Goal: Task Accomplishment & Management: Manage account settings

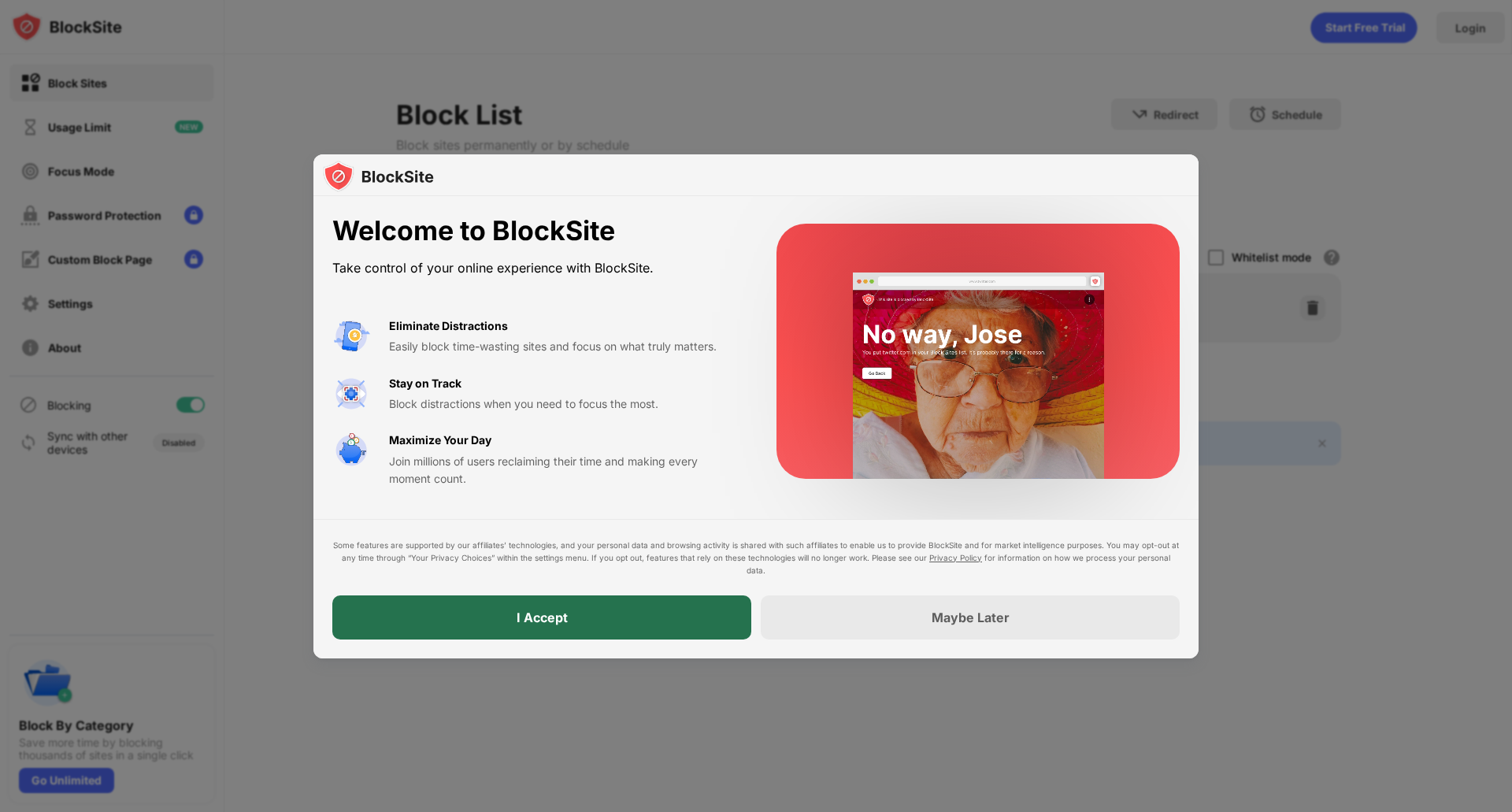
click at [662, 608] on div "I Accept" at bounding box center [541, 617] width 419 height 44
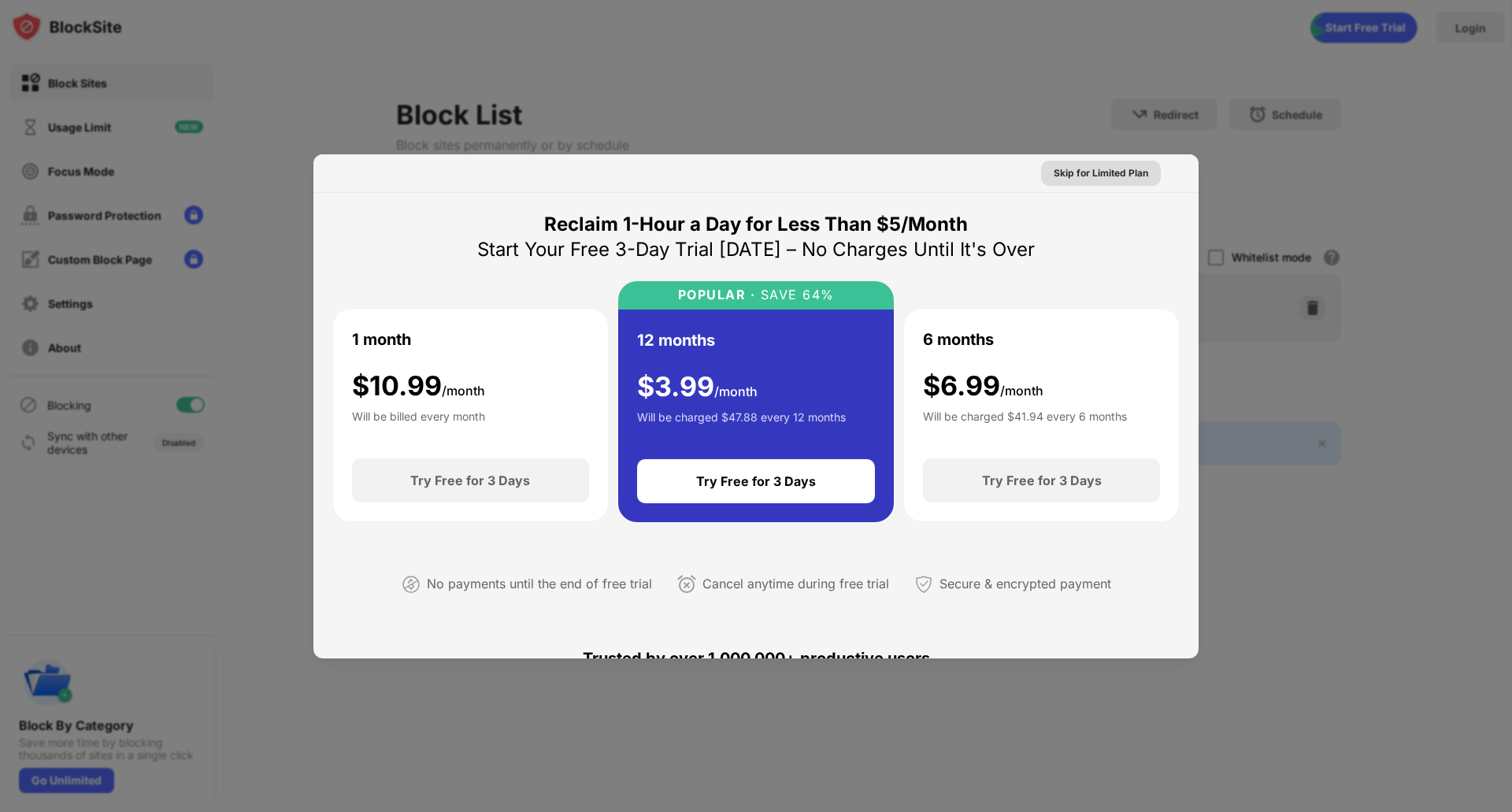
click at [1100, 178] on div "Skip for Limited Plan" at bounding box center [1101, 172] width 95 height 15
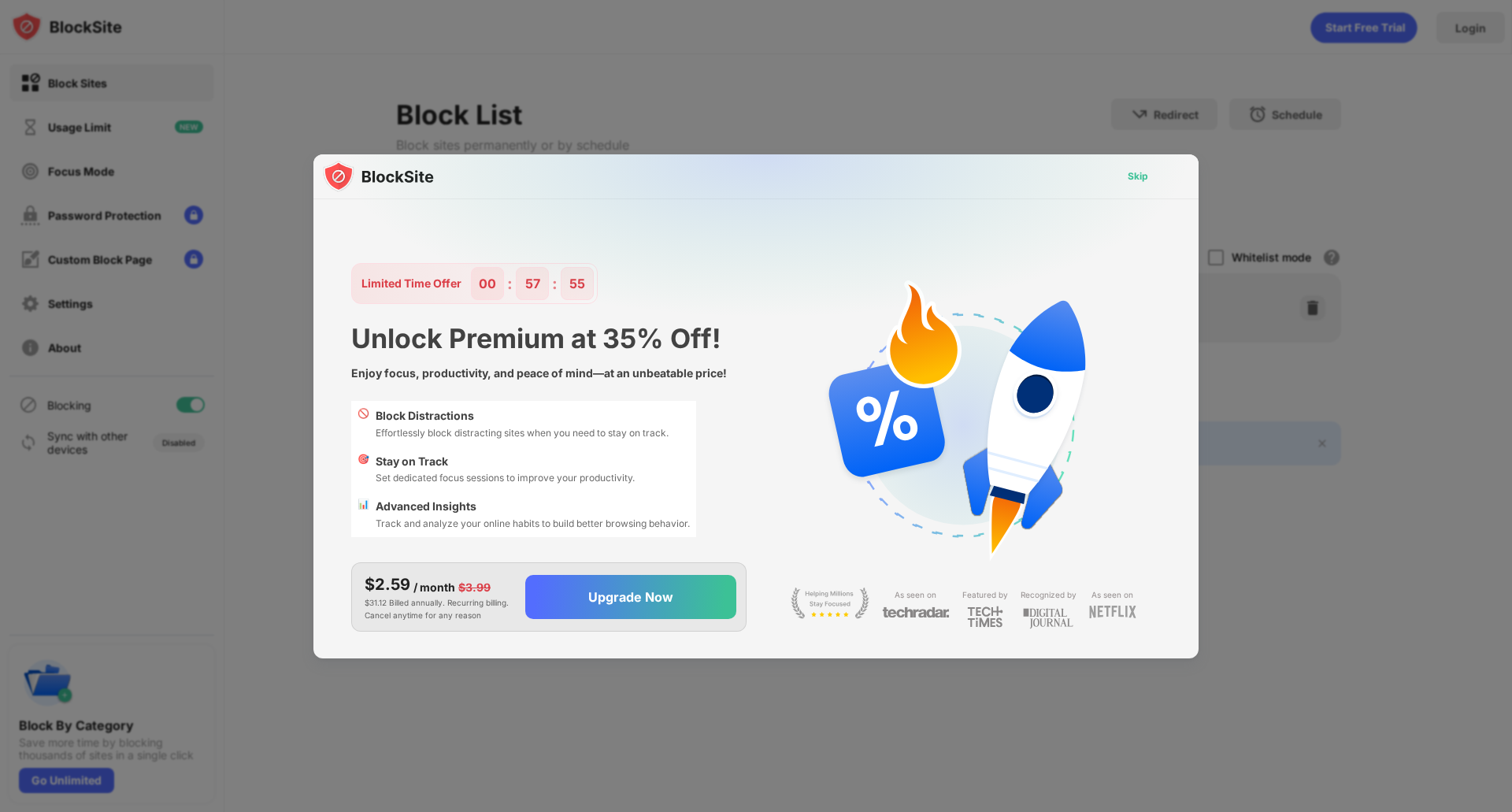
click at [1145, 170] on div "Skip" at bounding box center [1138, 176] width 20 height 15
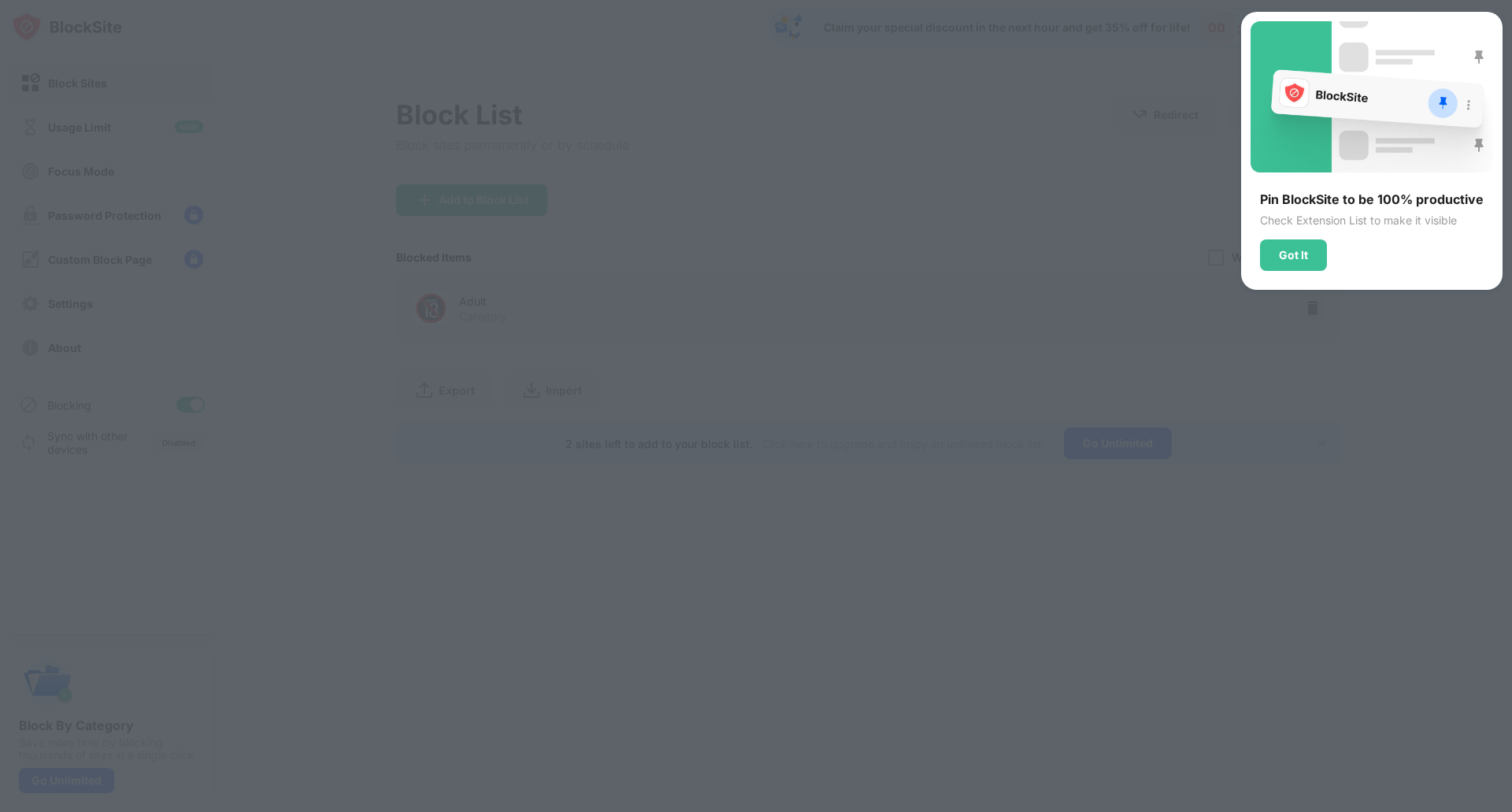
drag, startPoint x: 1284, startPoint y: 244, endPoint x: 1093, endPoint y: 109, distance: 233.9
click at [1093, 109] on div at bounding box center [756, 406] width 1512 height 812
drag, startPoint x: 1303, startPoint y: 265, endPoint x: 1203, endPoint y: 228, distance: 106.6
click at [1203, 228] on div at bounding box center [756, 406] width 1512 height 812
click at [1283, 249] on div "Got It" at bounding box center [1293, 255] width 29 height 13
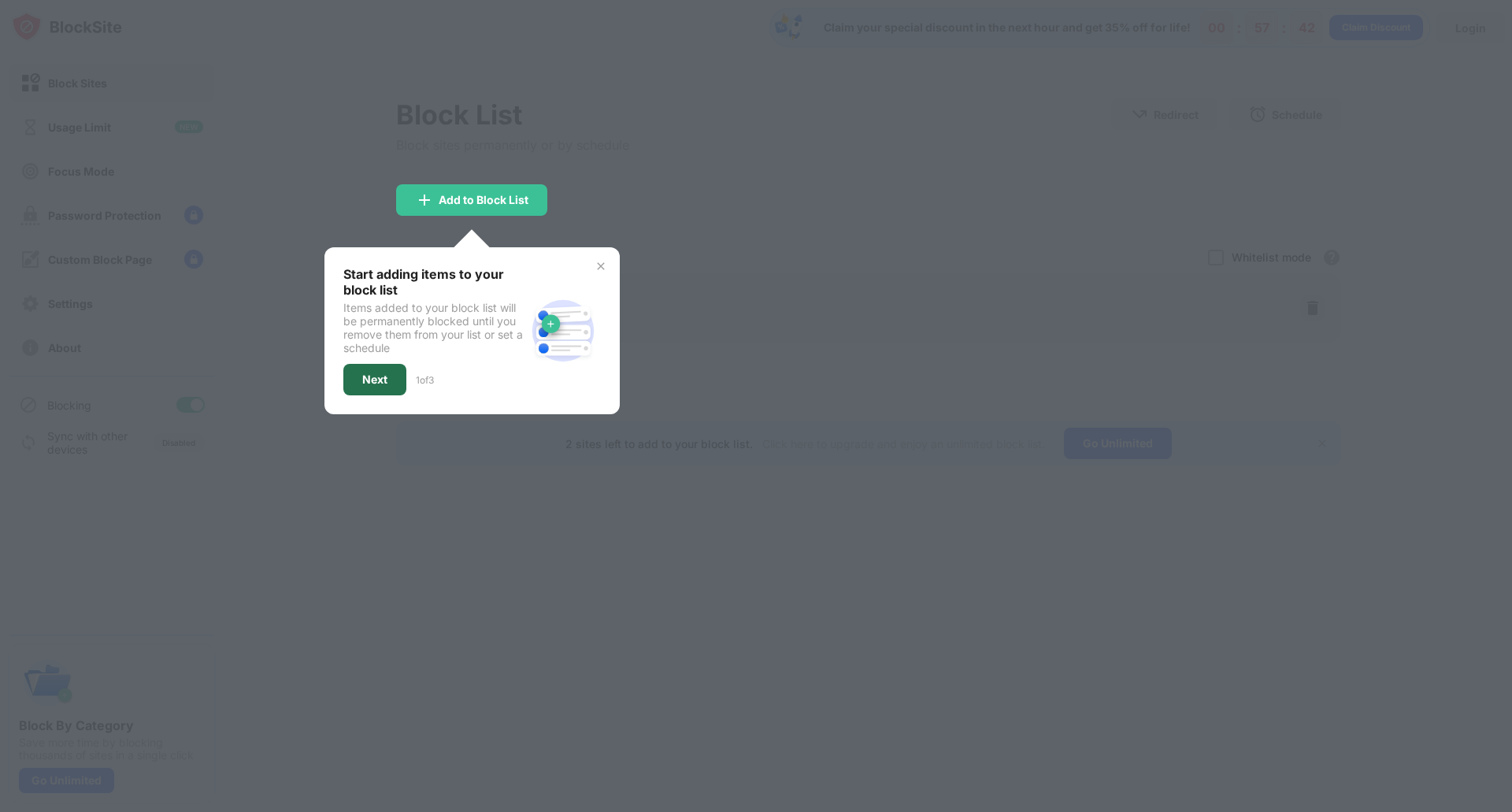
click at [367, 389] on div "Next" at bounding box center [375, 379] width 63 height 32
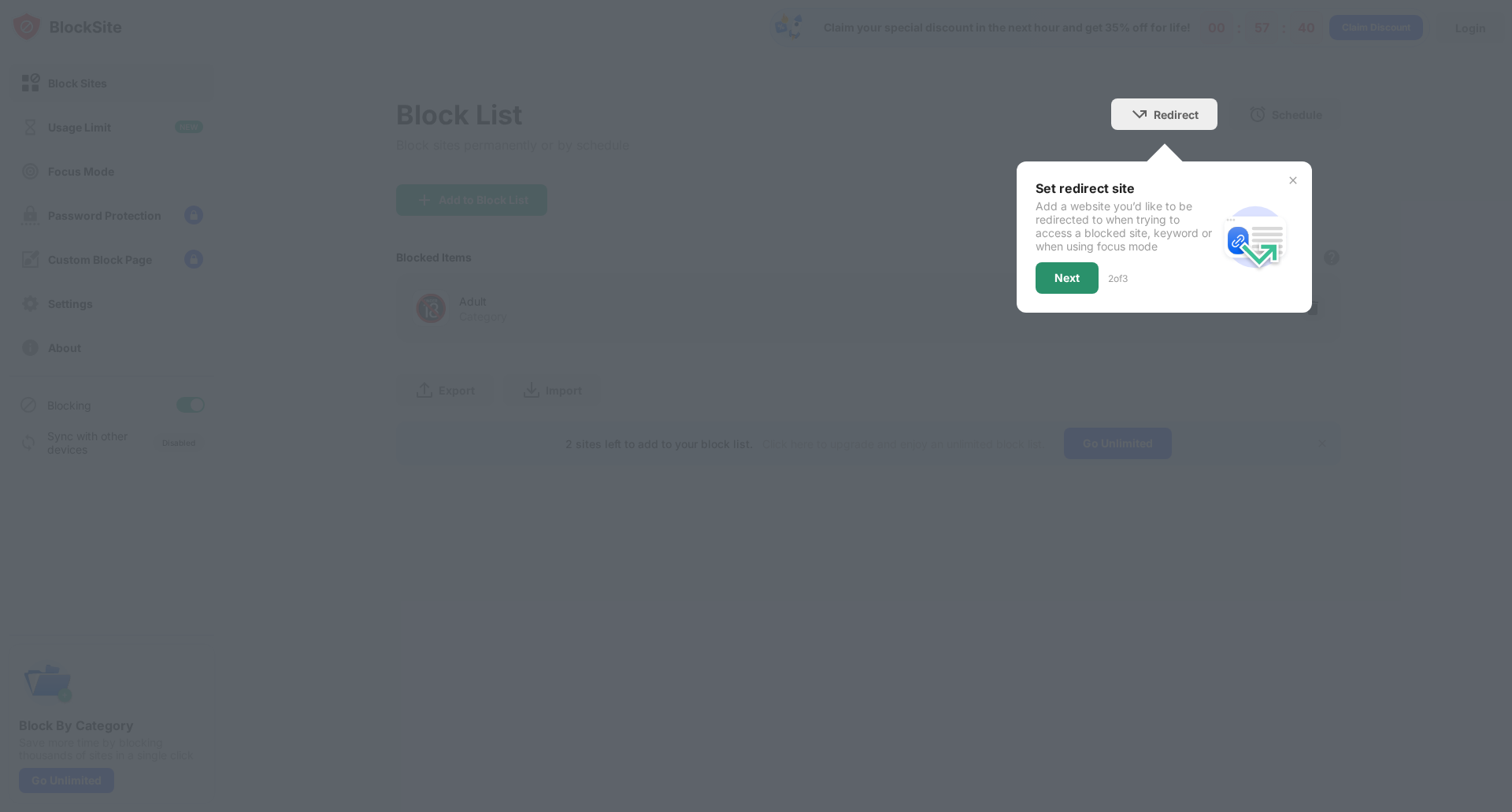
click at [1080, 278] on div "Next" at bounding box center [1067, 278] width 63 height 32
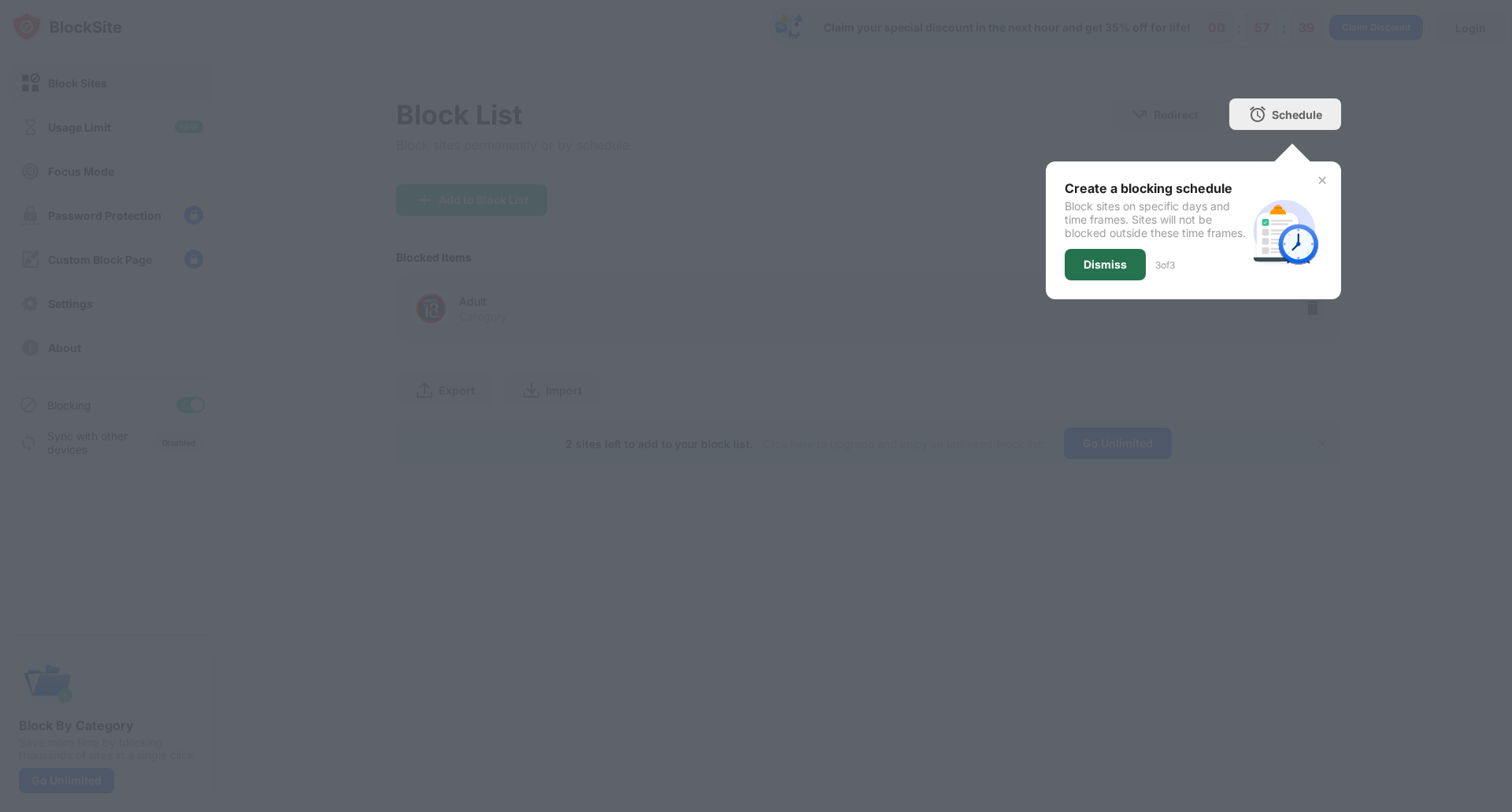
click at [1080, 278] on div "Dismiss" at bounding box center [1105, 264] width 81 height 32
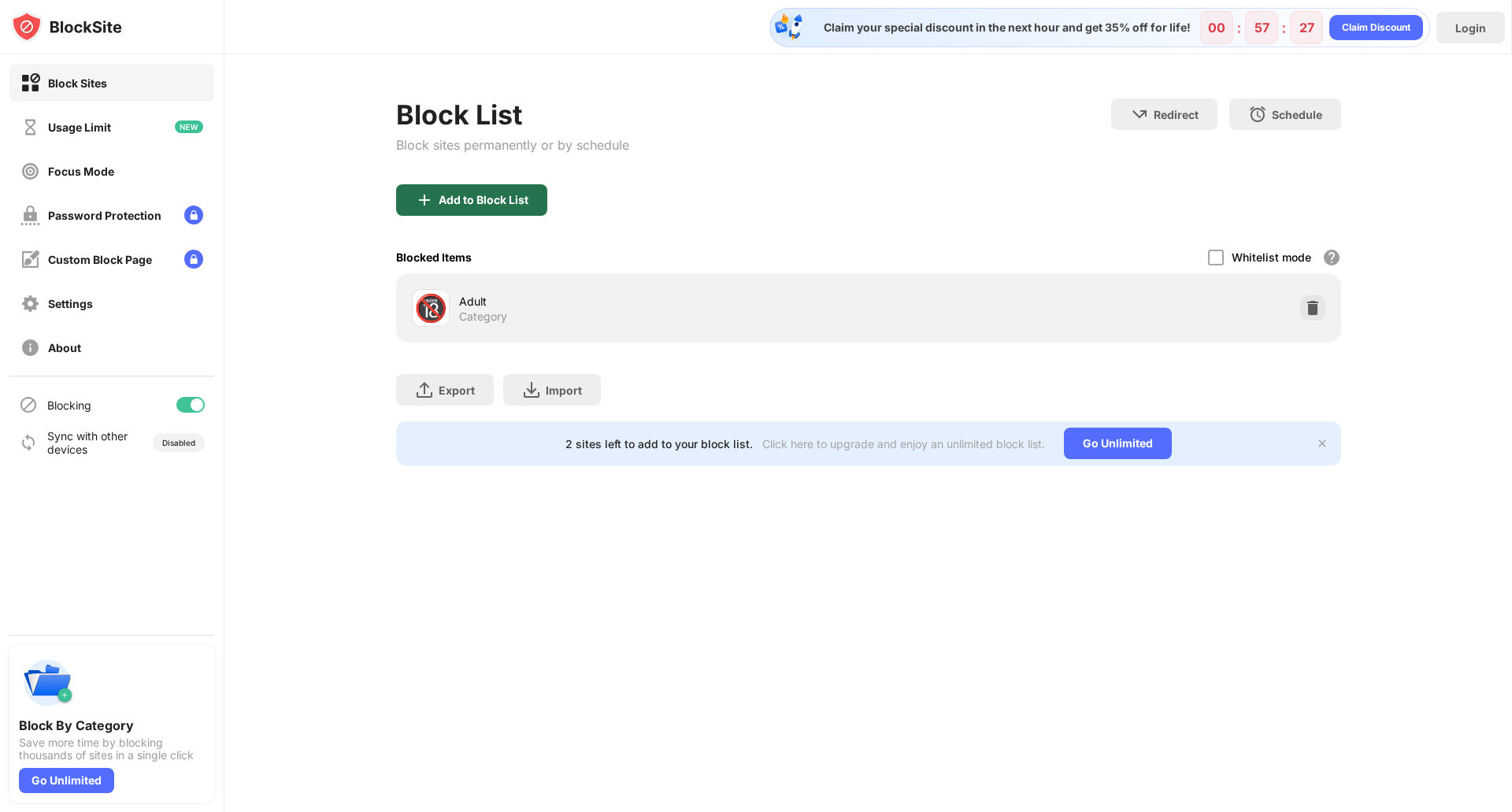
click at [457, 203] on div "Add to Block List" at bounding box center [483, 200] width 90 height 13
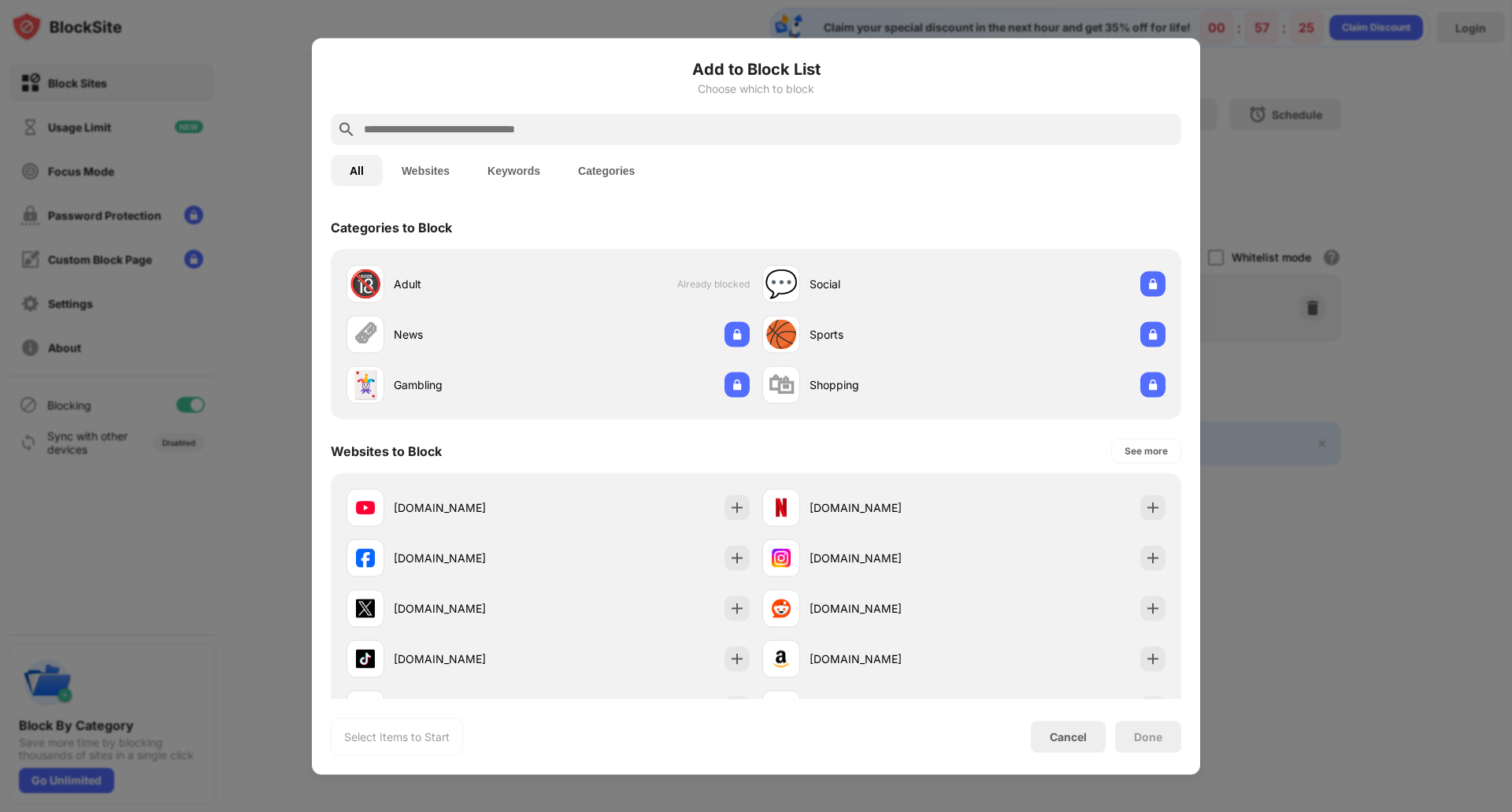
click at [492, 130] on input "text" at bounding box center [769, 129] width 813 height 19
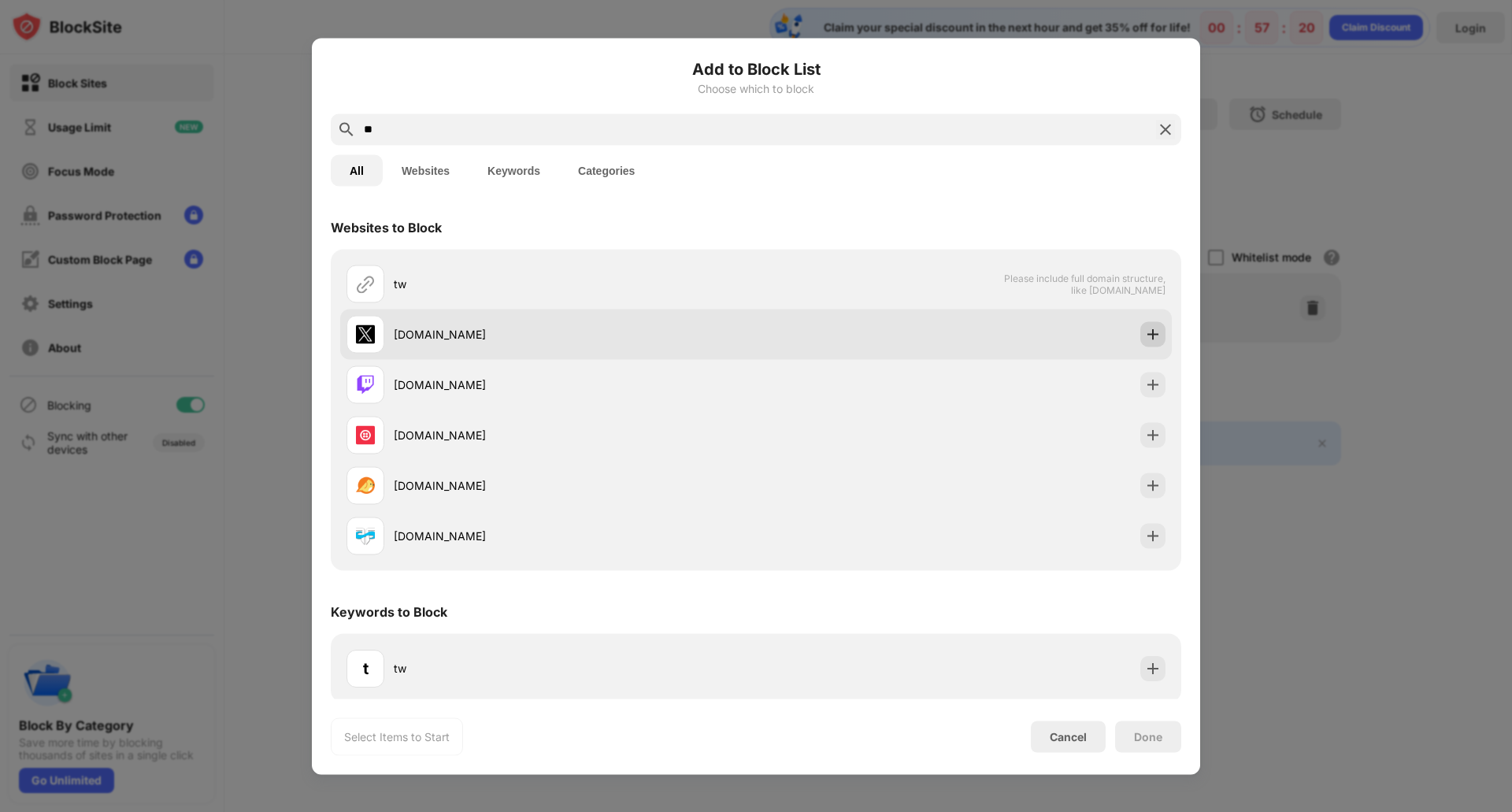
type input "**"
click at [1145, 335] on img at bounding box center [1152, 334] width 15 height 15
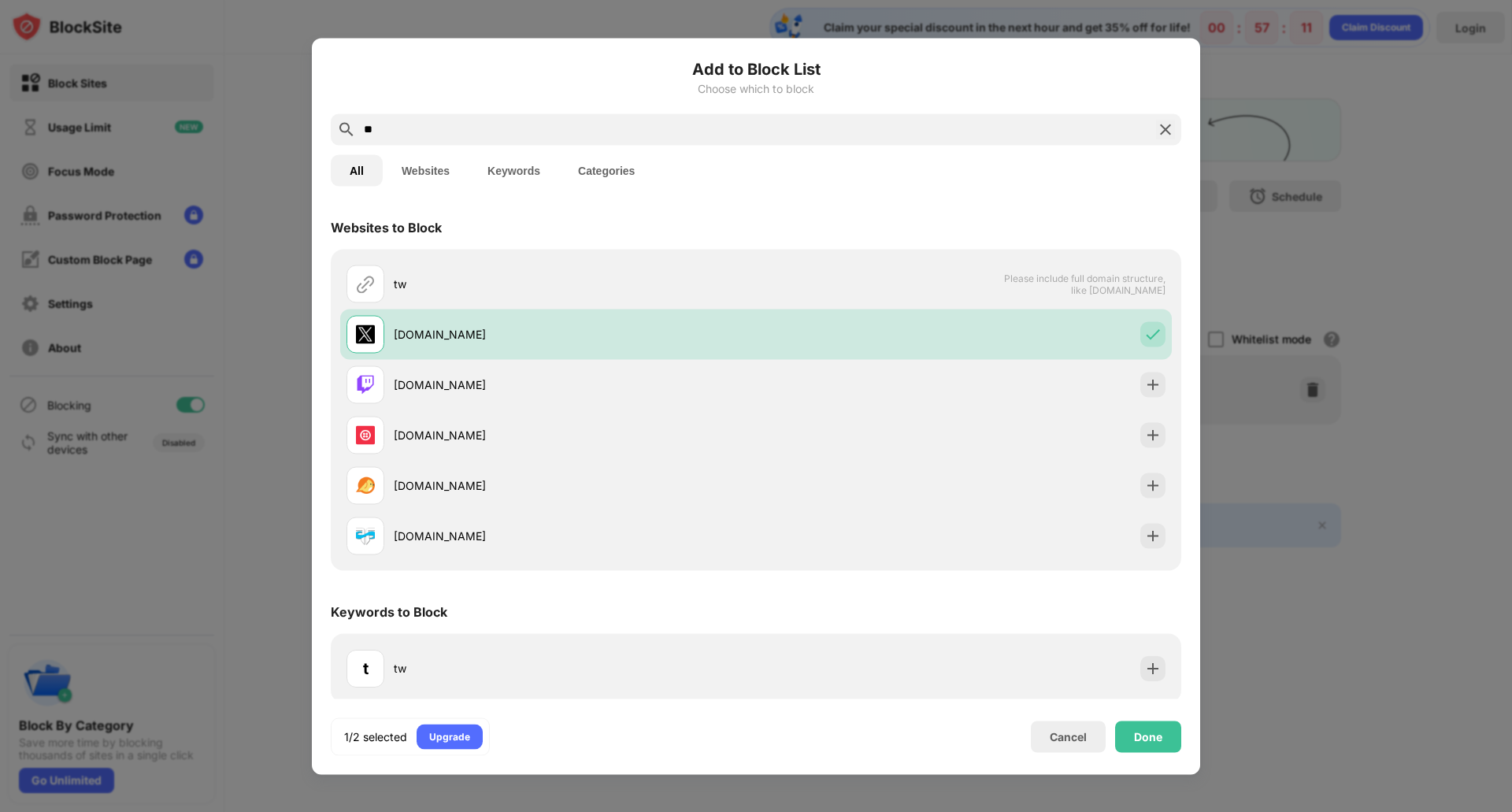
click at [1172, 130] on img at bounding box center [1165, 129] width 19 height 19
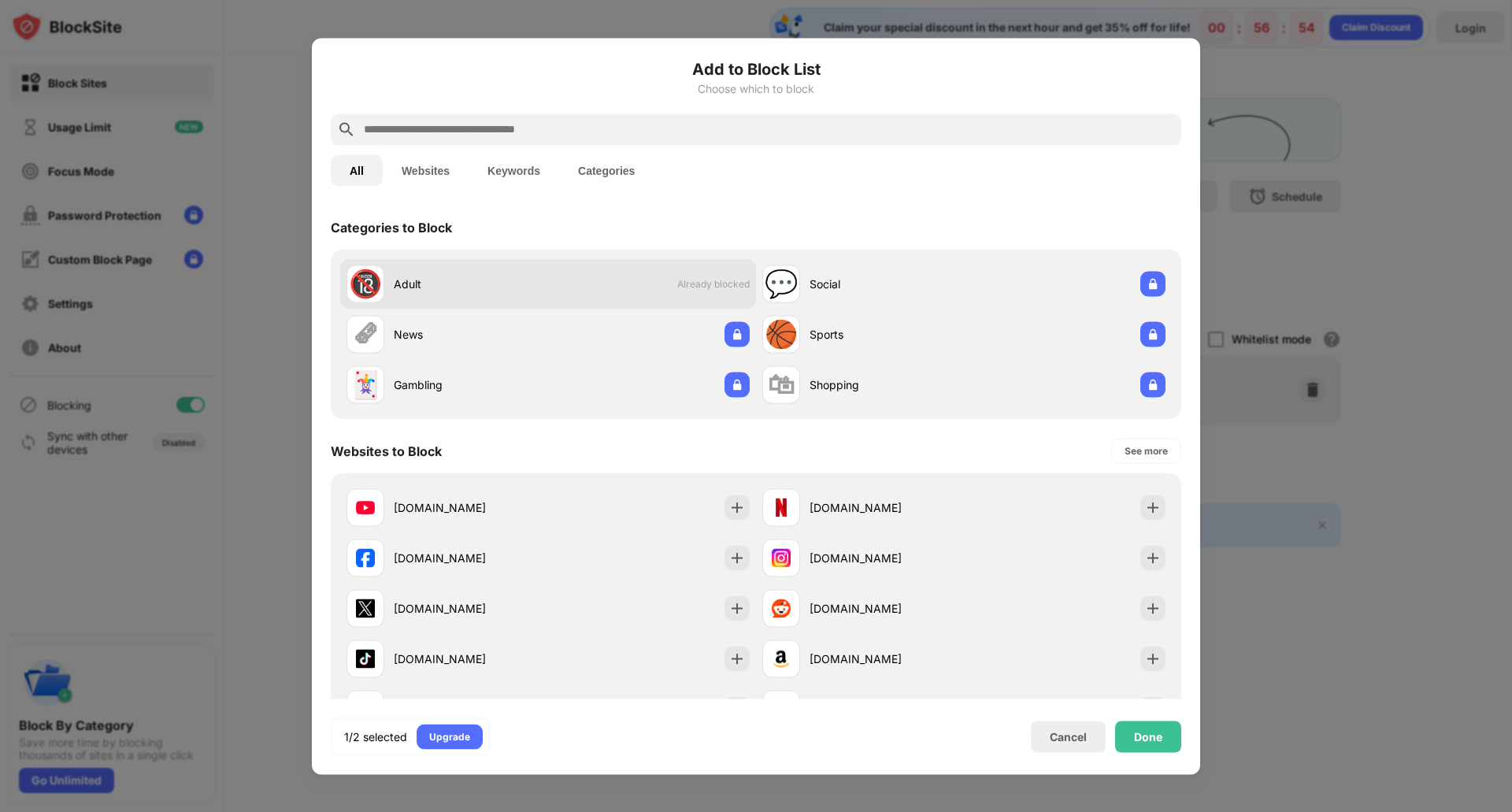
click at [374, 273] on div "🔞" at bounding box center [365, 284] width 33 height 32
click at [711, 285] on span "Already blocked" at bounding box center [713, 283] width 72 height 12
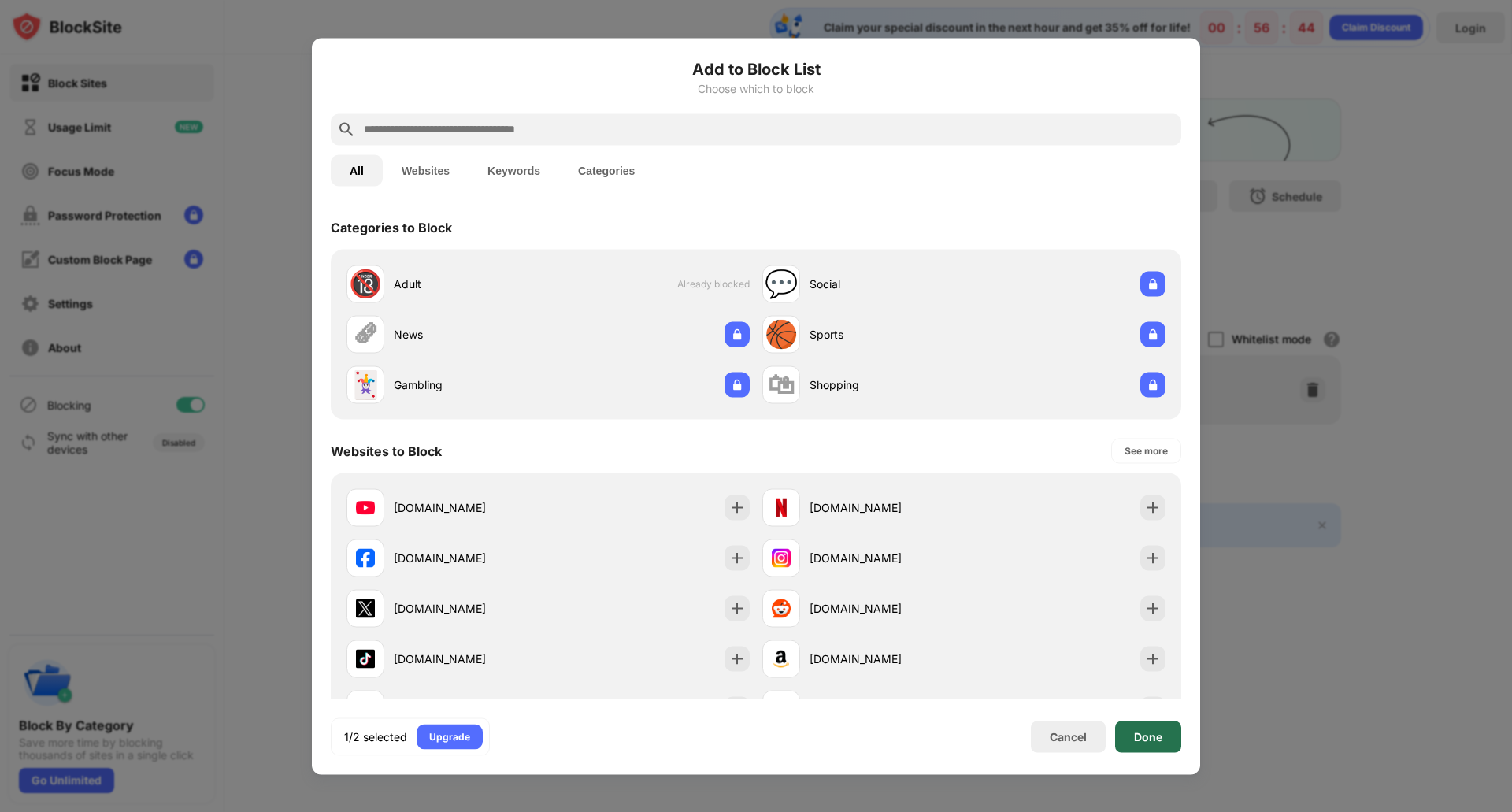
click at [1150, 738] on div "Done" at bounding box center [1148, 737] width 28 height 13
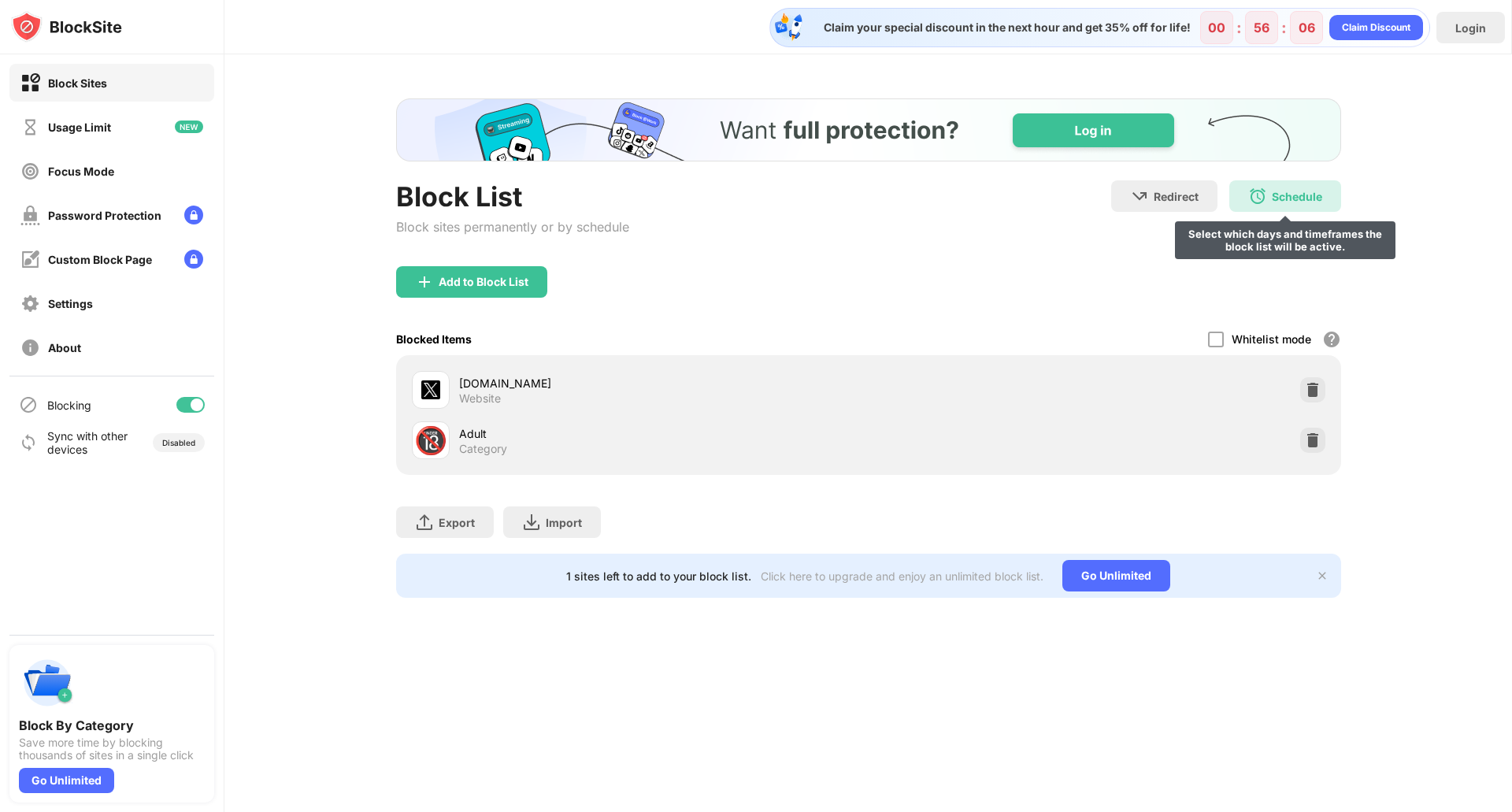
drag, startPoint x: 1283, startPoint y: 192, endPoint x: 1248, endPoint y: 196, distance: 35.2
click at [1249, 196] on img at bounding box center [1258, 196] width 19 height 19
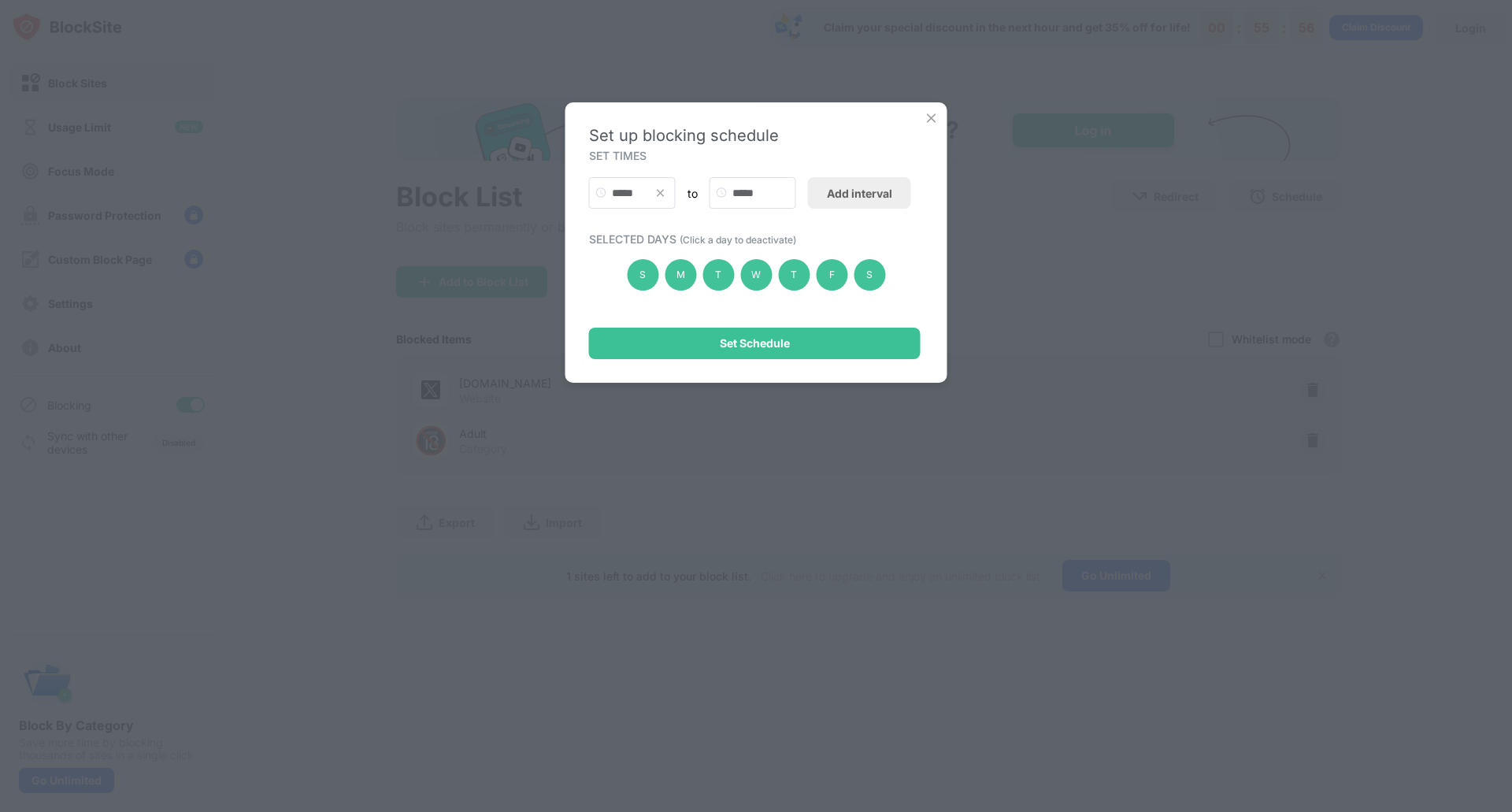
click at [654, 187] on img at bounding box center [661, 193] width 13 height 13
click at [660, 195] on img at bounding box center [661, 193] width 13 height 13
click at [633, 196] on input "text" at bounding box center [632, 193] width 87 height 32
click at [641, 226] on div "00:00" at bounding box center [632, 235] width 87 height 28
type input "*****"
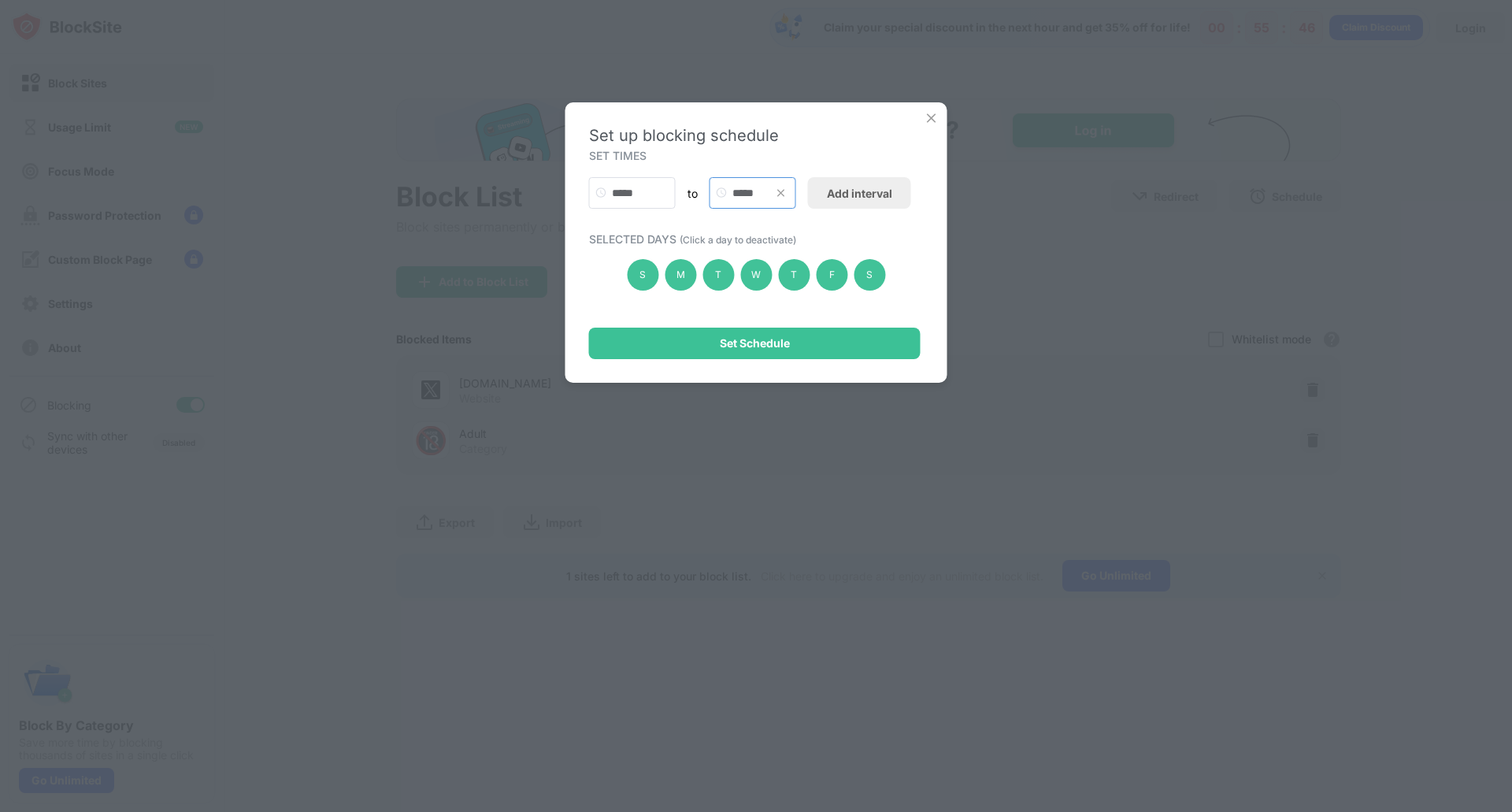
click at [760, 192] on input "*****" at bounding box center [752, 193] width 87 height 32
click at [760, 358] on div "23:50" at bounding box center [753, 348] width 87 height 28
type input "*****"
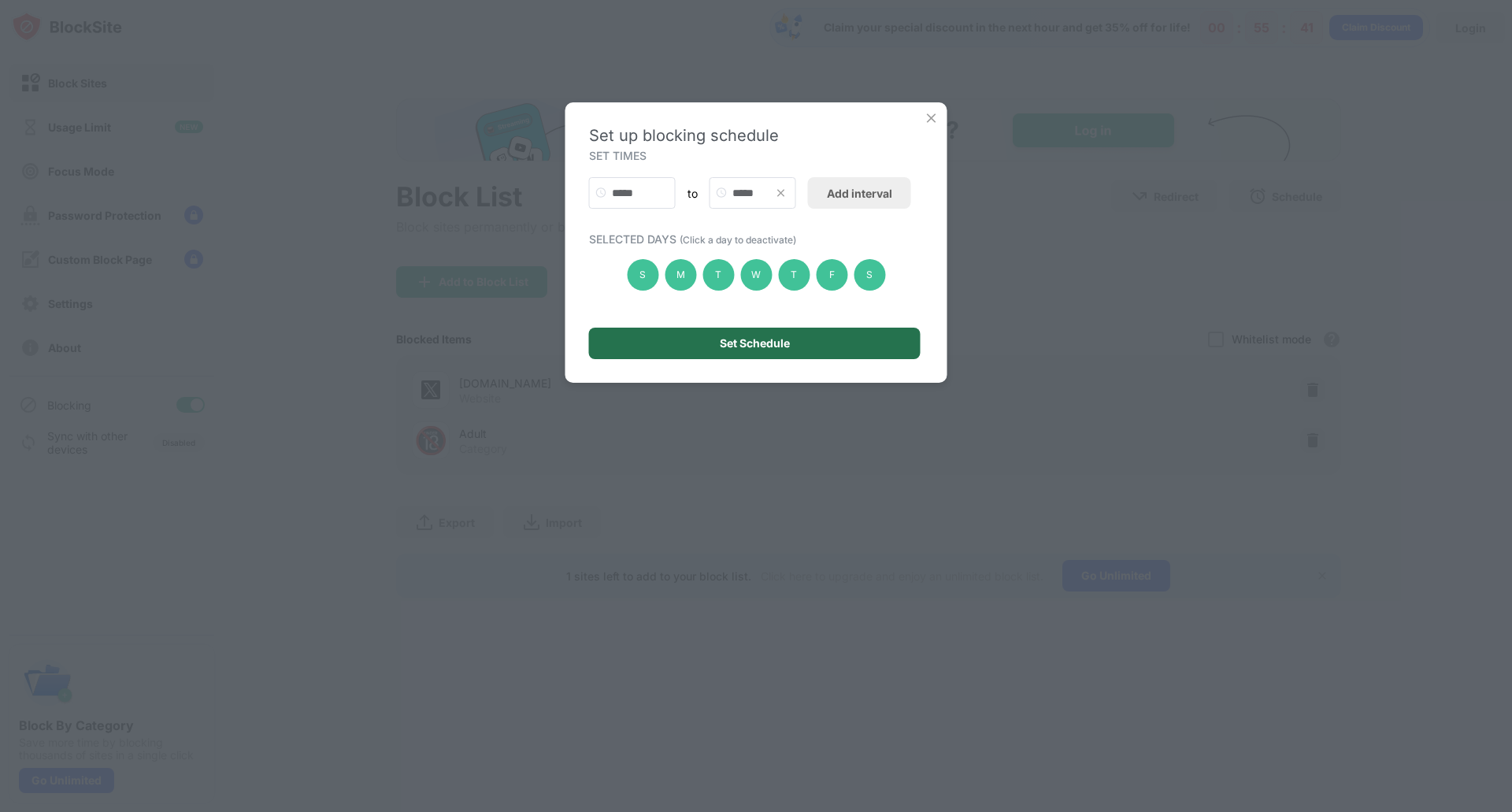
click at [783, 343] on div "Set Schedule" at bounding box center [755, 343] width 70 height 13
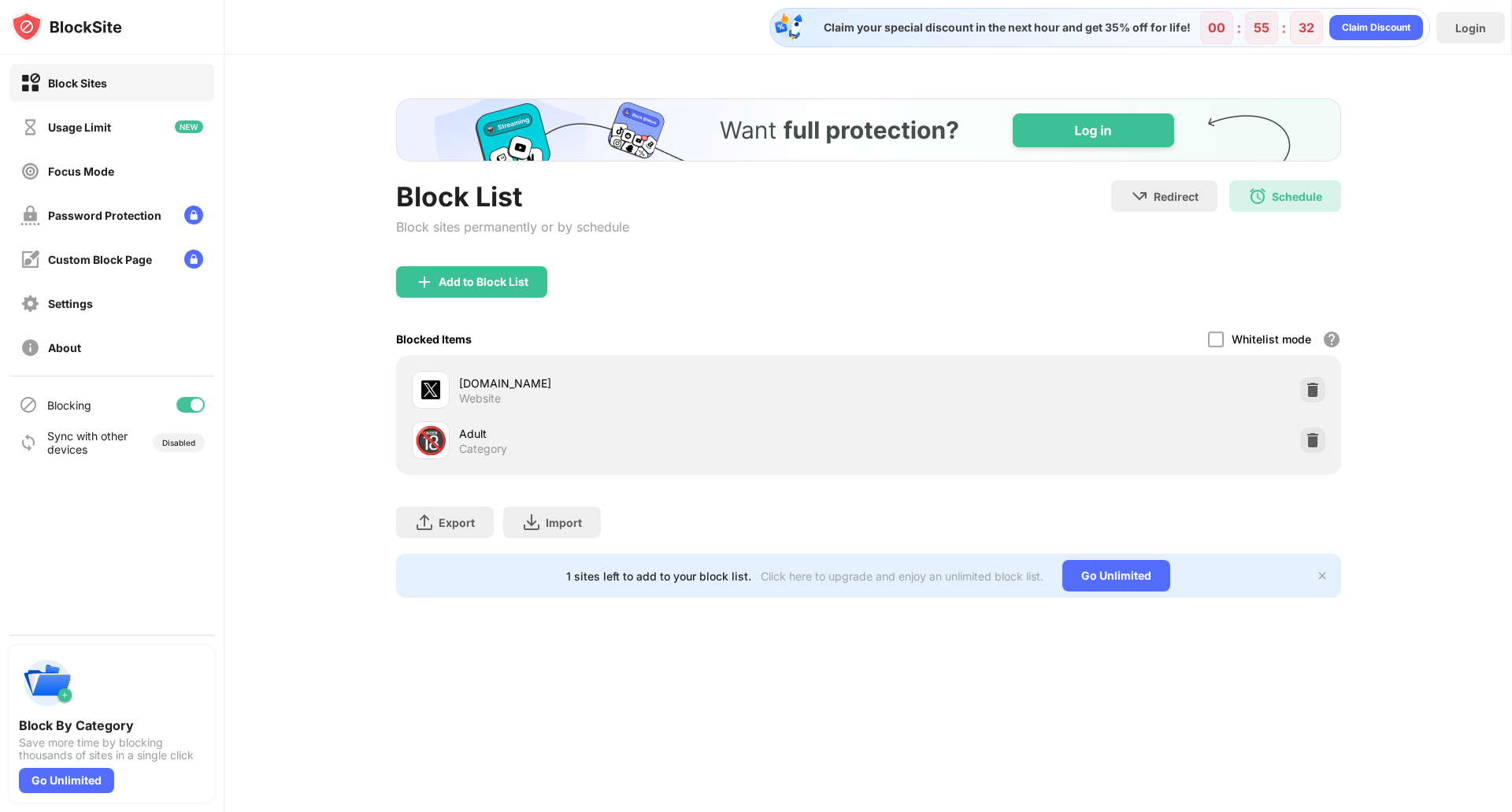
scroll to position [0, 0]
